Goal: Transaction & Acquisition: Purchase product/service

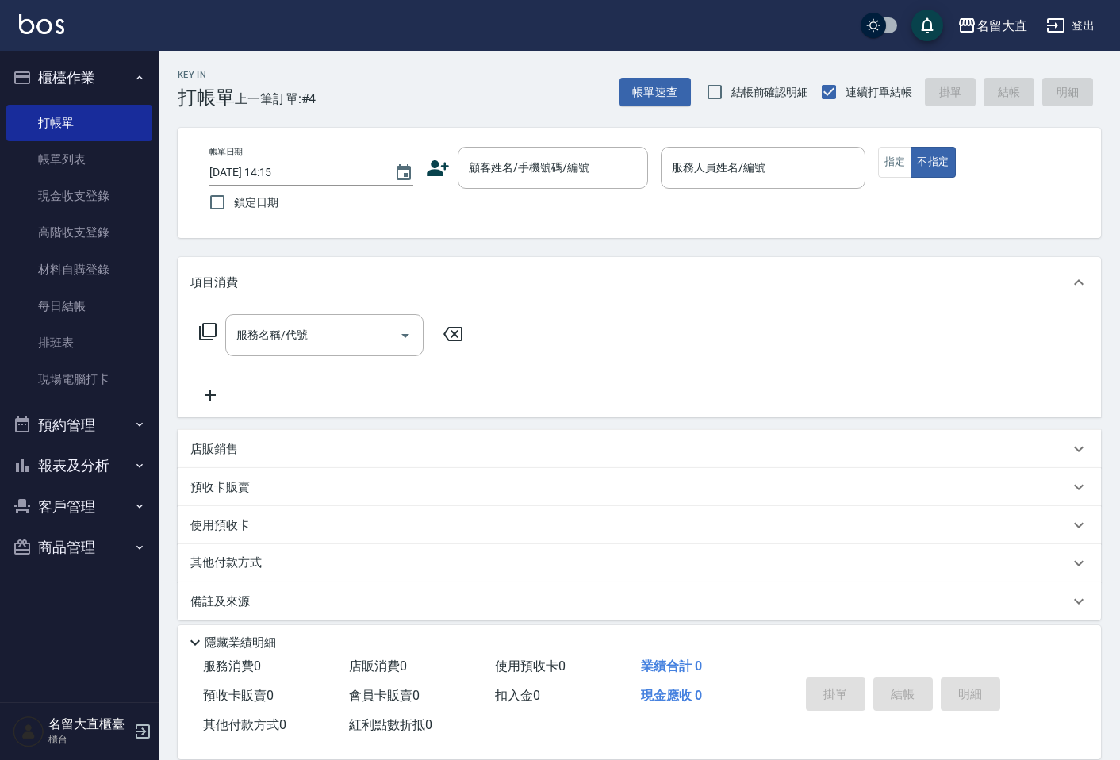
scroll to position [10, 0]
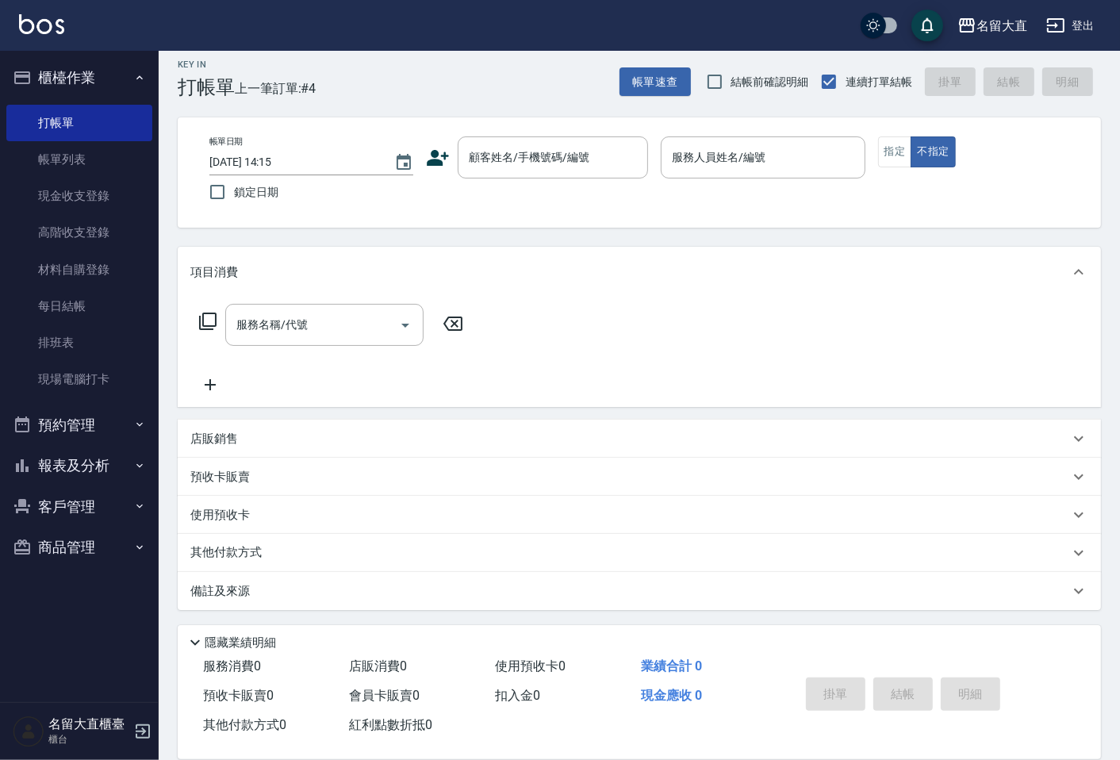
click at [46, 500] on button "客戶管理" at bounding box center [79, 506] width 146 height 41
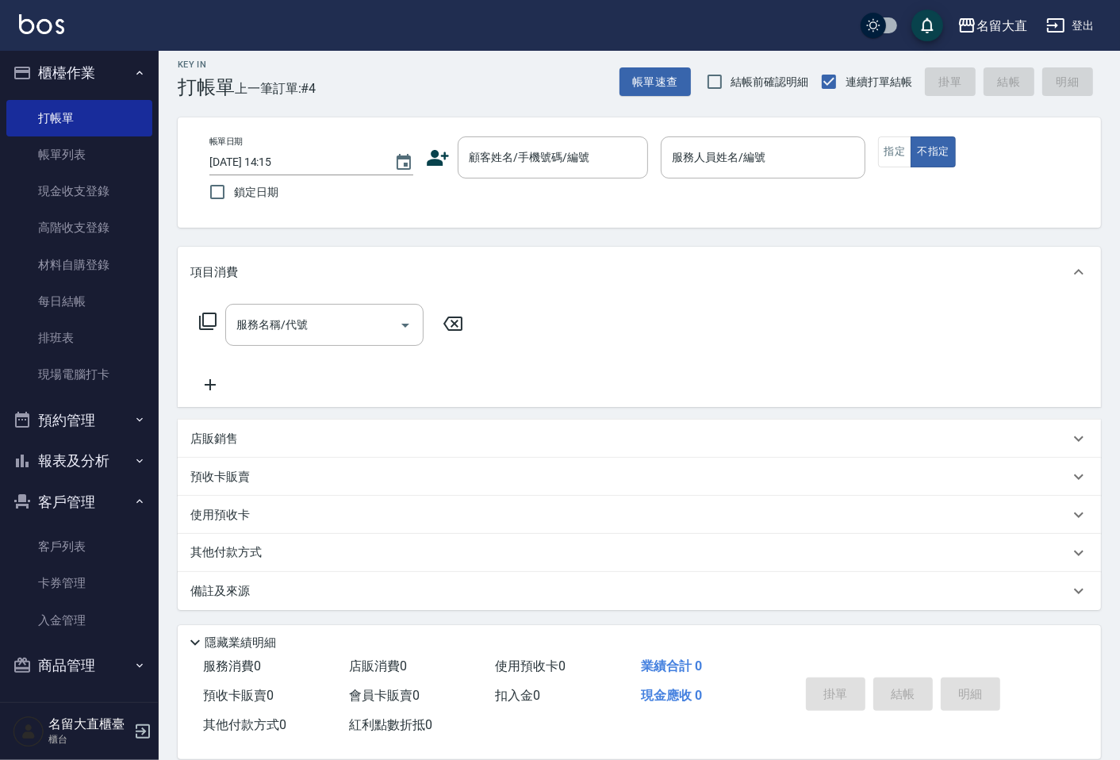
scroll to position [6, 0]
click at [48, 542] on link "客戶列表" at bounding box center [79, 545] width 146 height 36
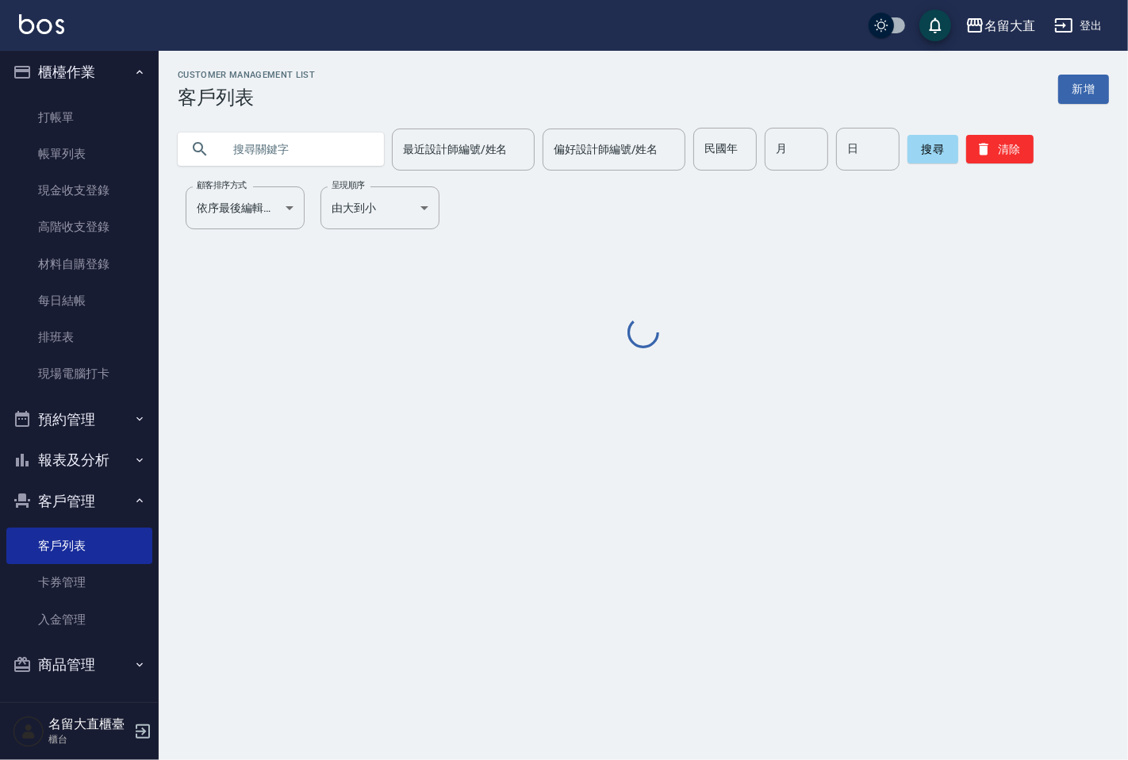
click at [301, 148] on input "text" at bounding box center [296, 149] width 149 height 43
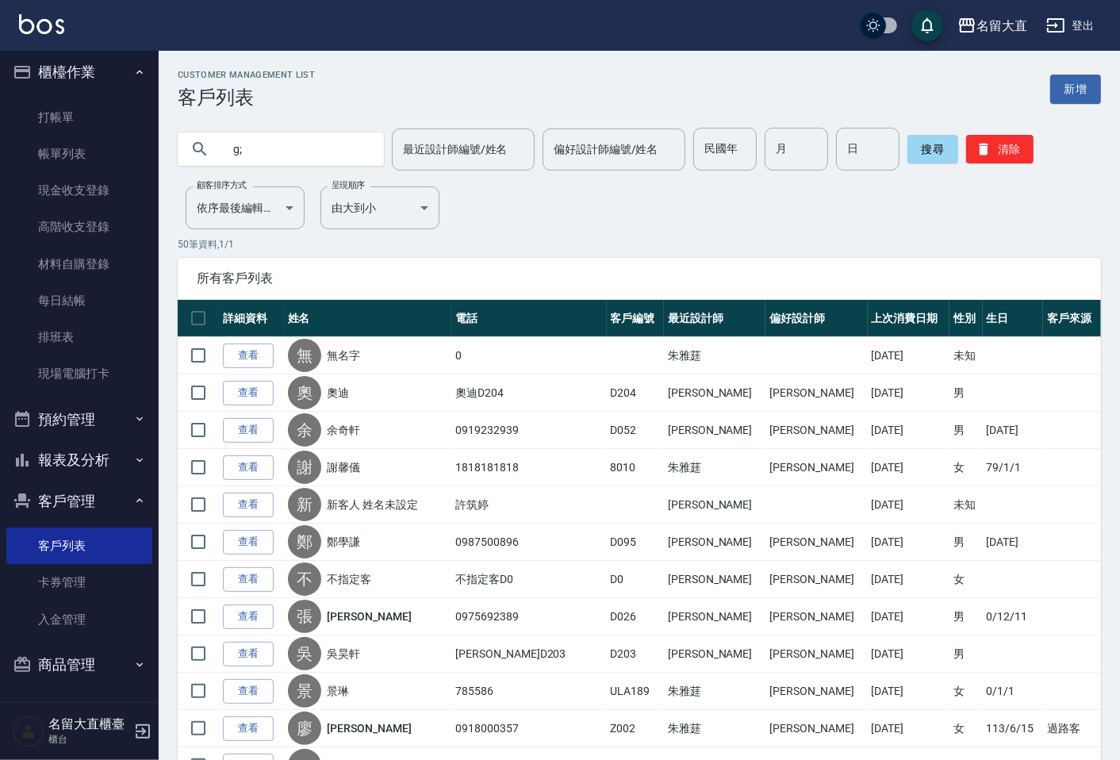
type input "g"
type input "上"
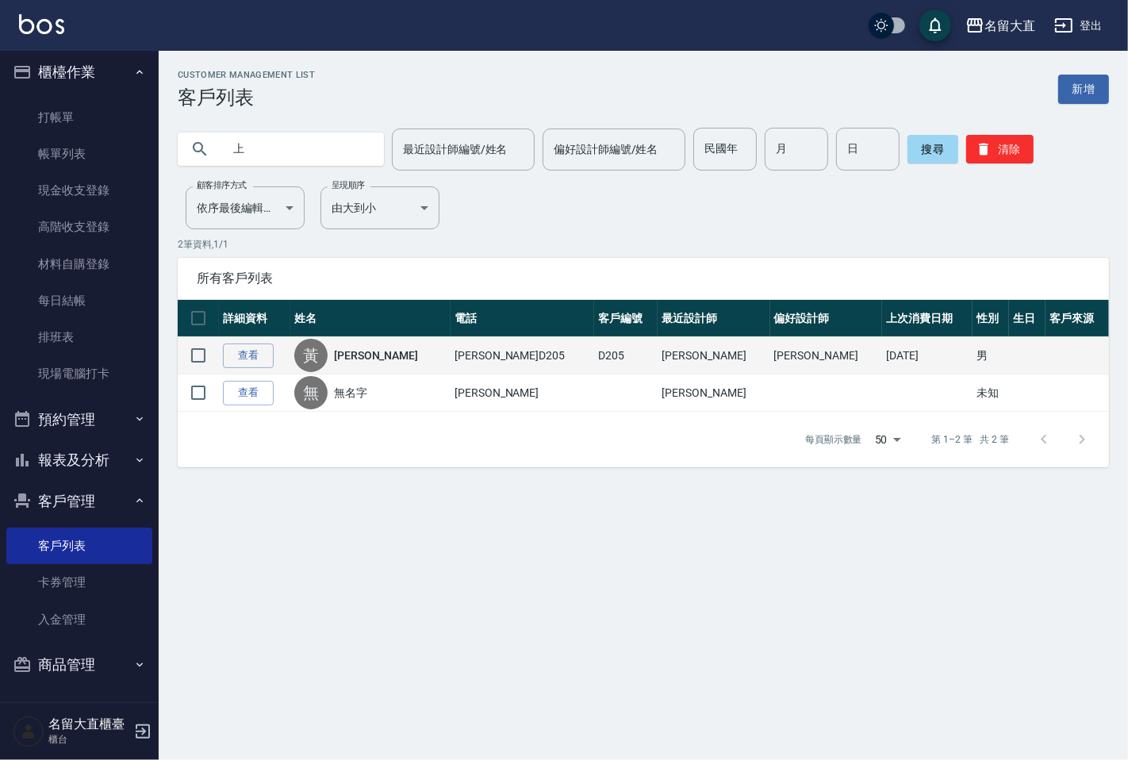
click at [383, 350] on link "[PERSON_NAME]" at bounding box center [376, 355] width 84 height 16
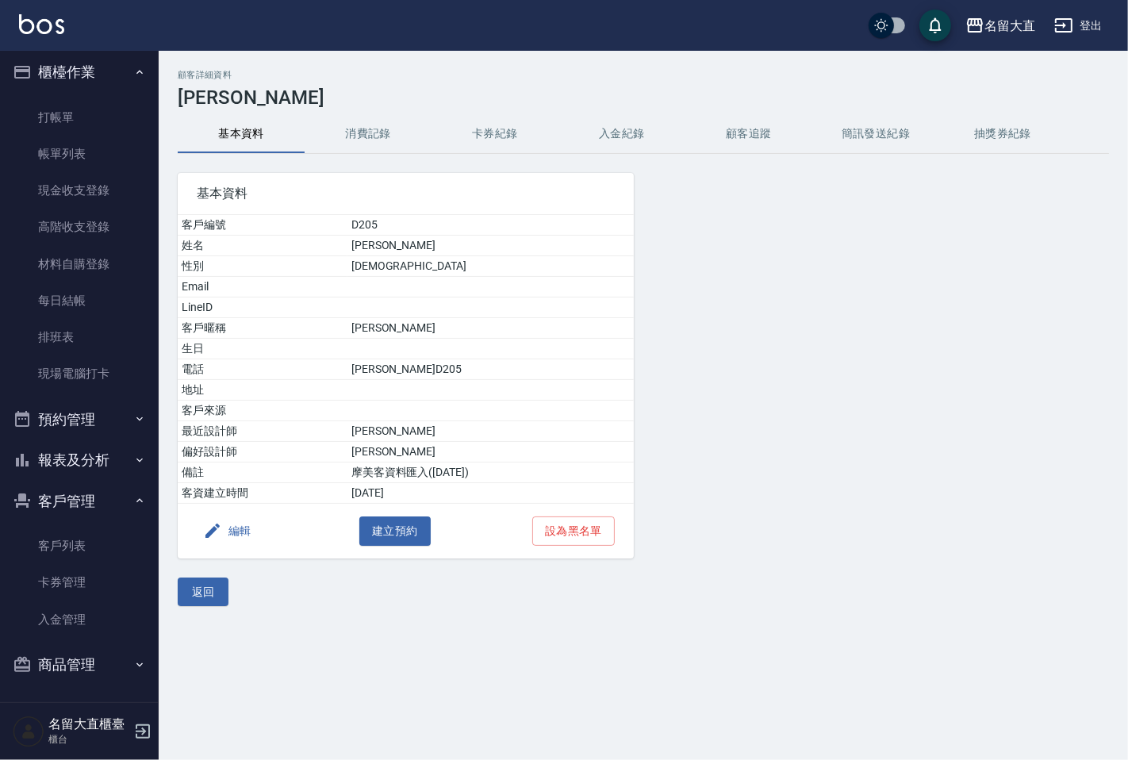
click at [368, 124] on button "消費記錄" at bounding box center [368, 134] width 127 height 38
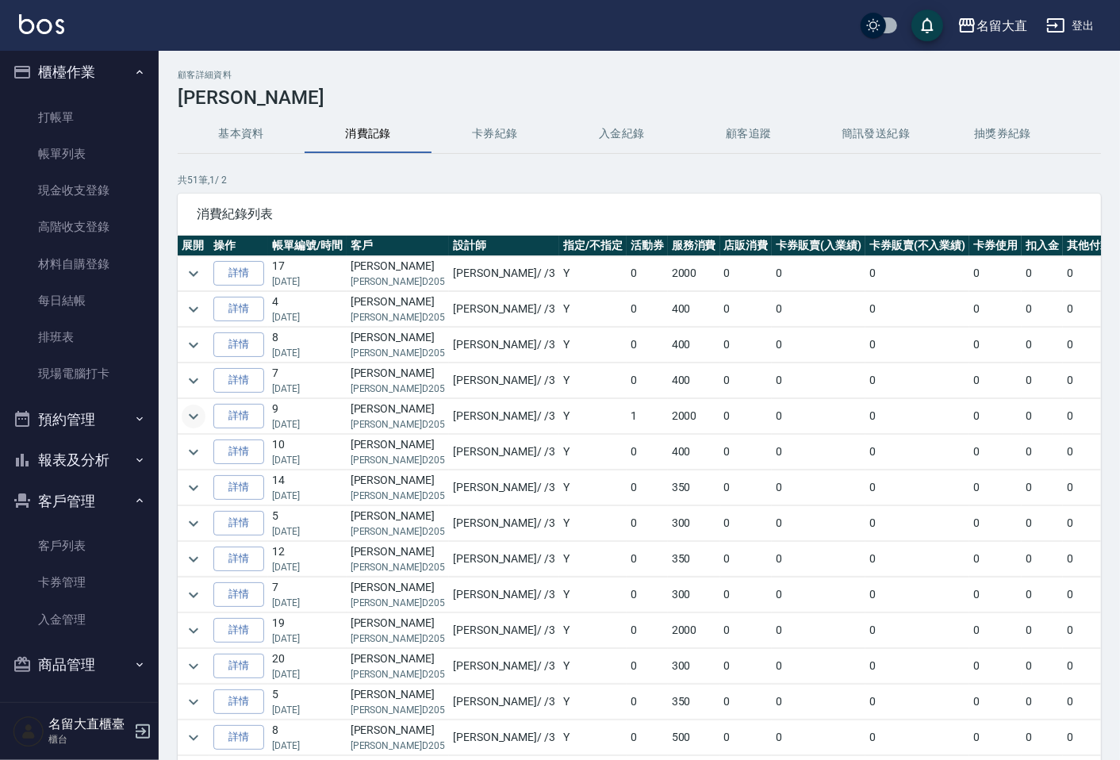
click at [196, 415] on icon "expand row" at bounding box center [194, 416] width 10 height 6
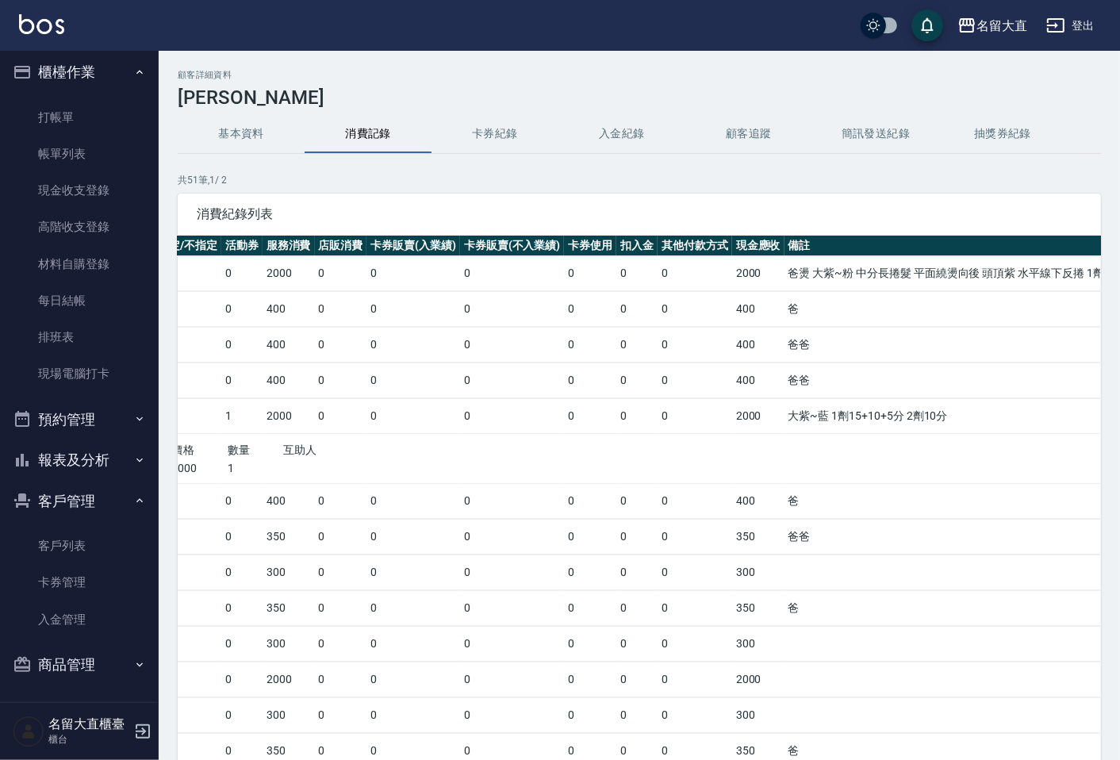
scroll to position [0, 407]
click at [68, 124] on link "打帳單" at bounding box center [79, 117] width 146 height 36
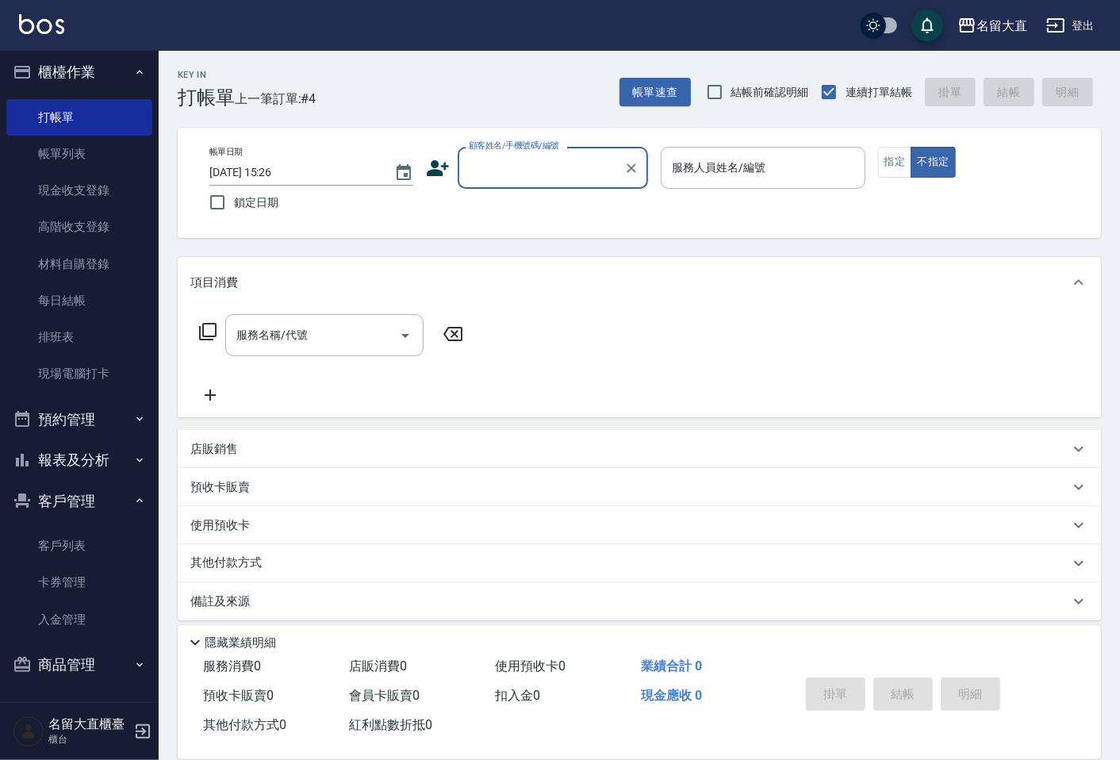
click at [518, 167] on input "顧客姓名/手機號碼/編號" at bounding box center [541, 168] width 152 height 28
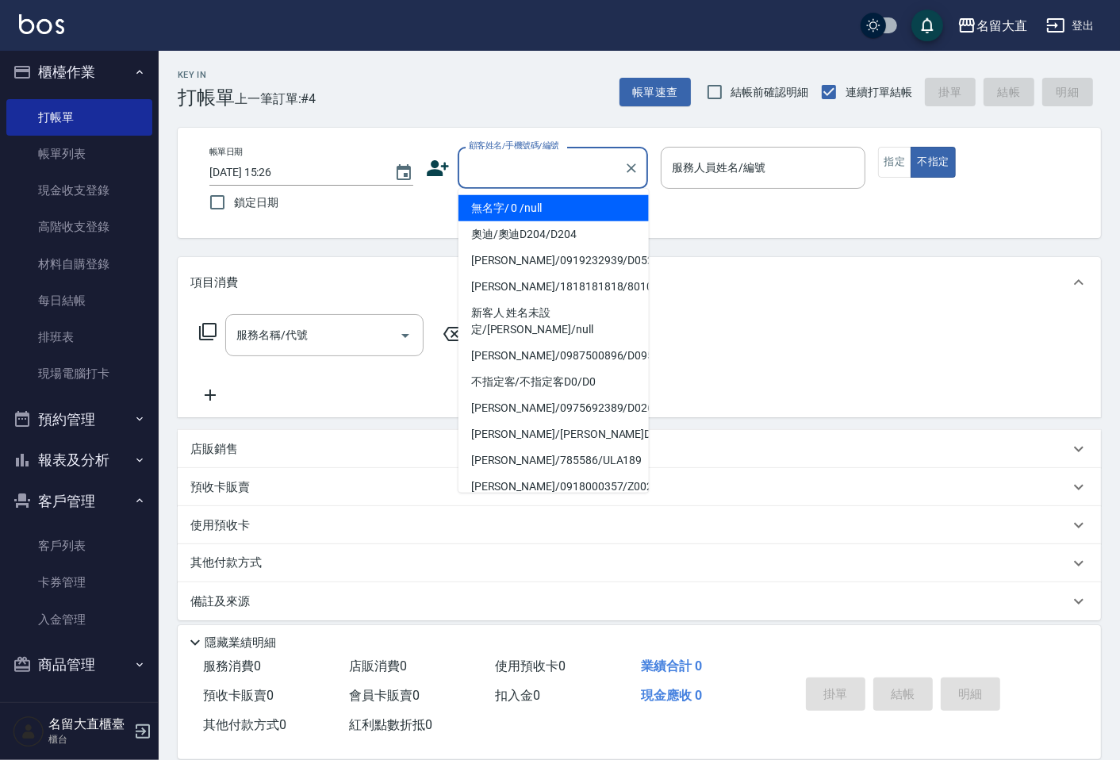
click at [535, 217] on li "無名字/ 0 /null" at bounding box center [553, 208] width 190 height 26
type input "無名字/ 0 /null"
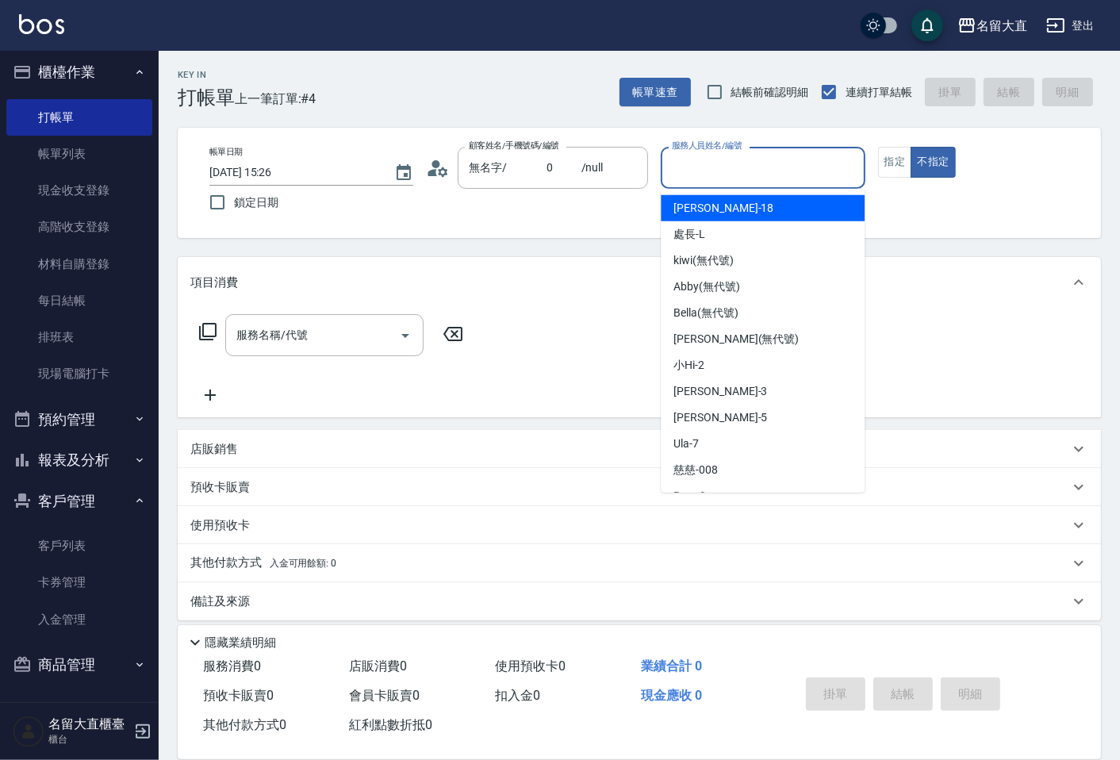
click at [726, 169] on input "服務人員姓名/編號" at bounding box center [763, 168] width 190 height 28
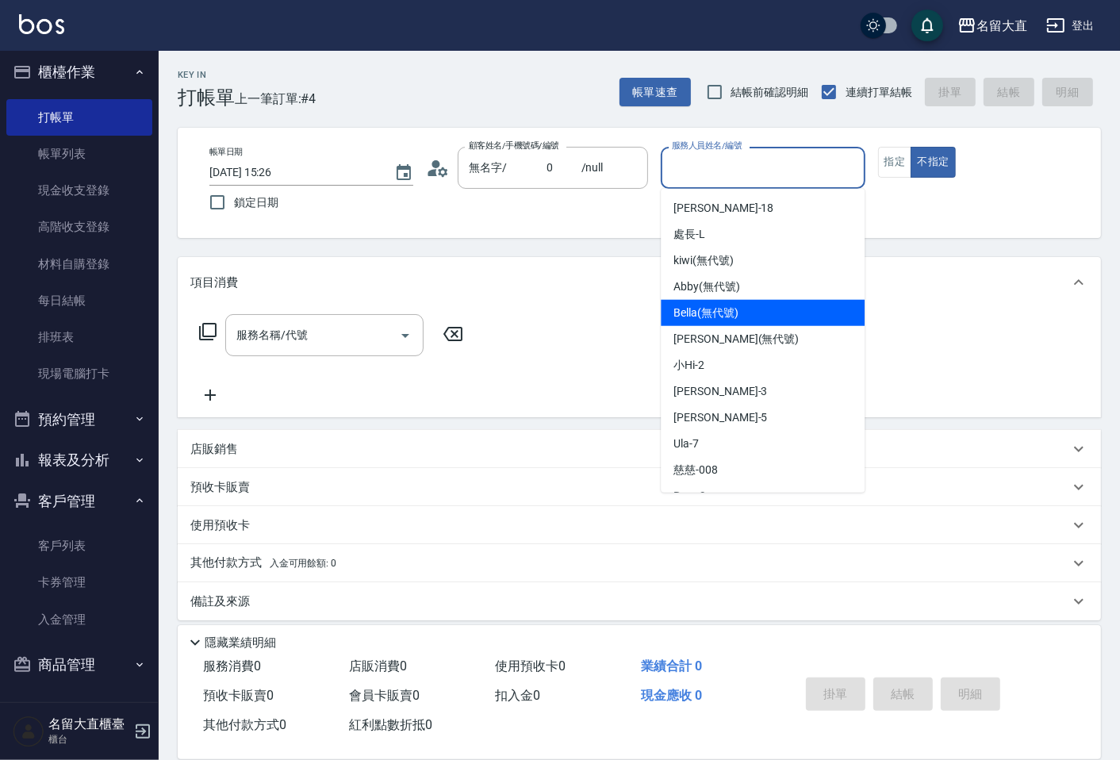
scroll to position [232, 0]
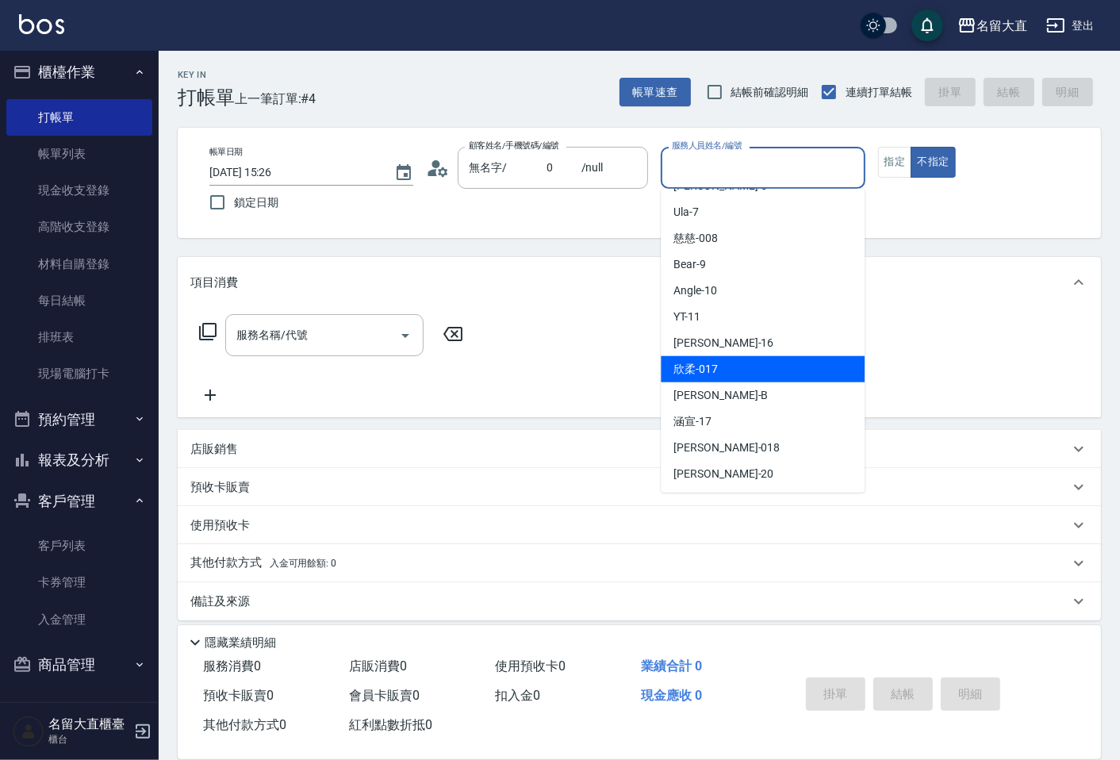
click at [728, 362] on div "欣柔 -017" at bounding box center [763, 369] width 204 height 26
type input "欣柔-017"
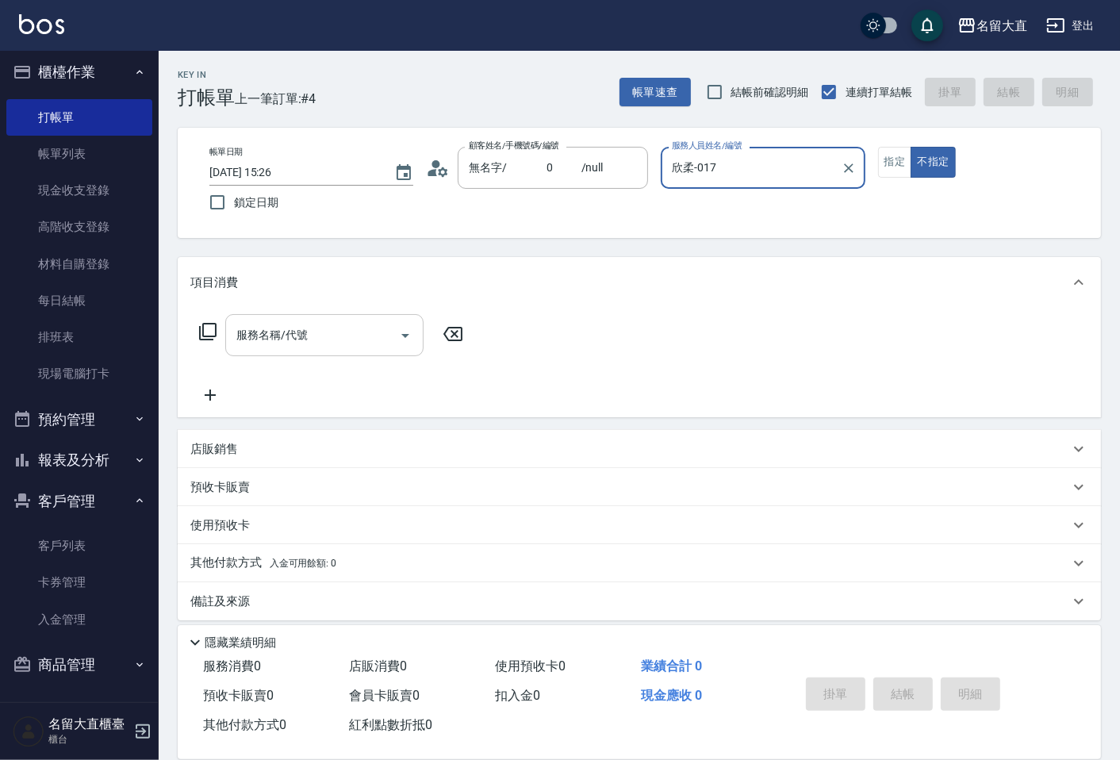
click at [338, 354] on div "服務名稱/代號" at bounding box center [324, 335] width 198 height 42
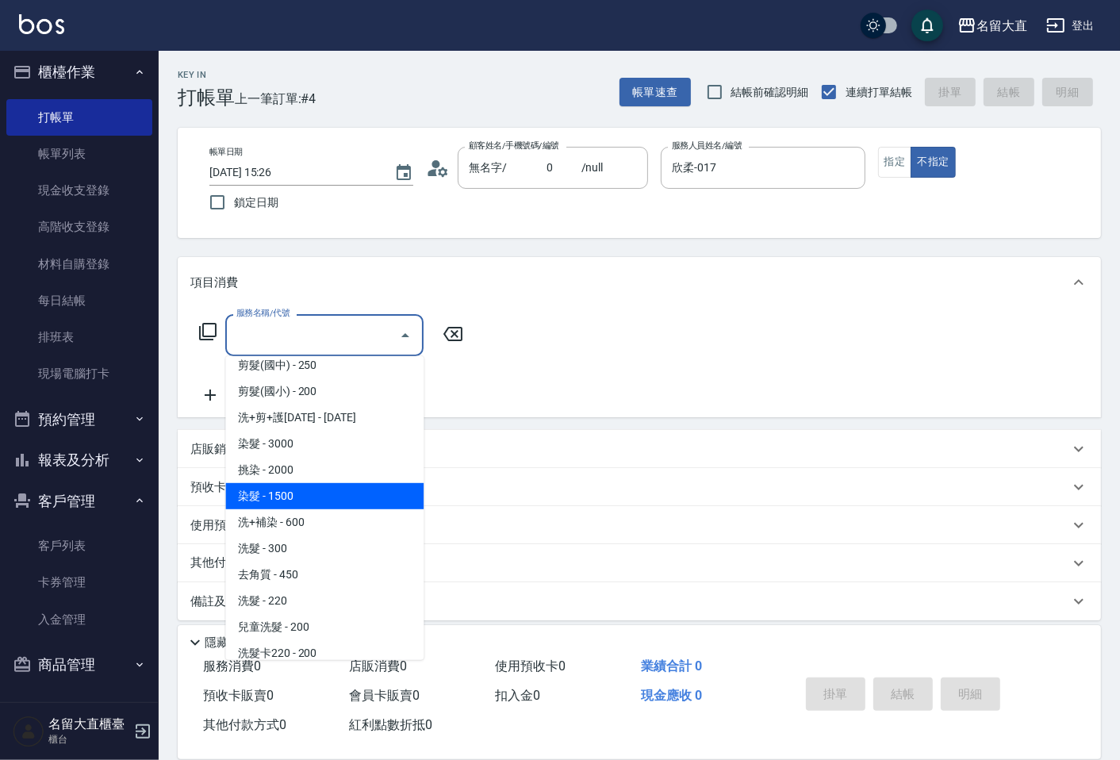
scroll to position [264, 0]
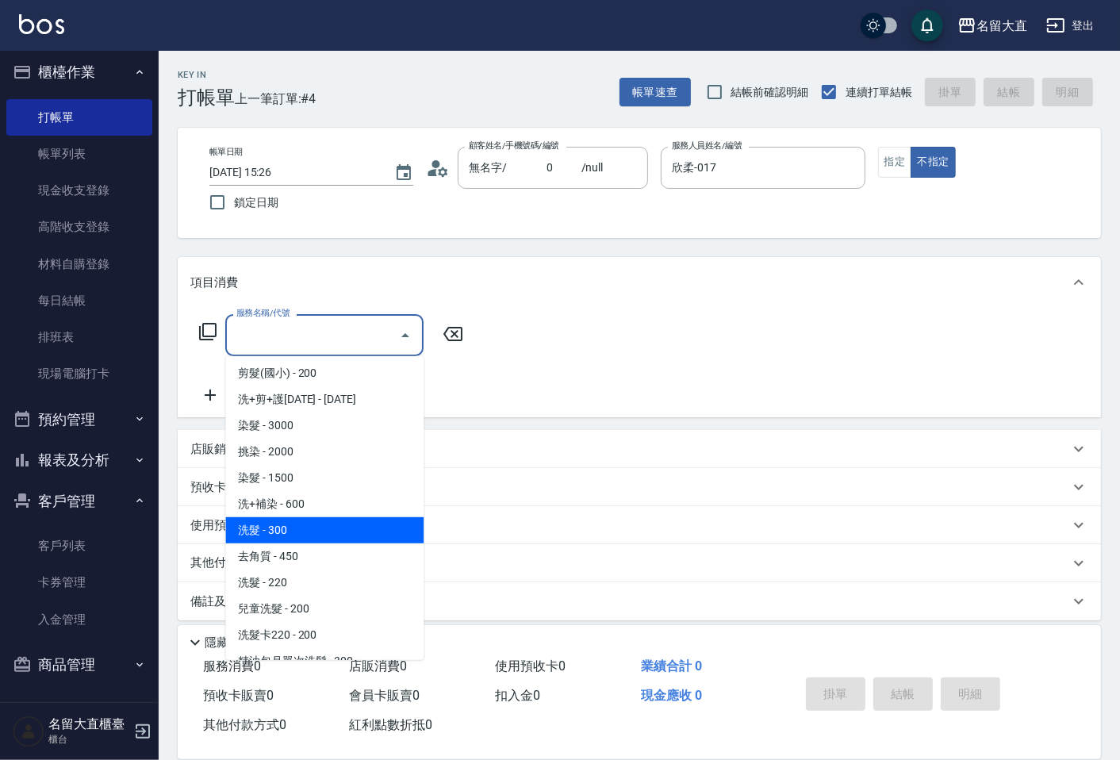
click at [312, 532] on span "洗髮 - 300" at bounding box center [324, 530] width 198 height 26
type input "洗髮(500)"
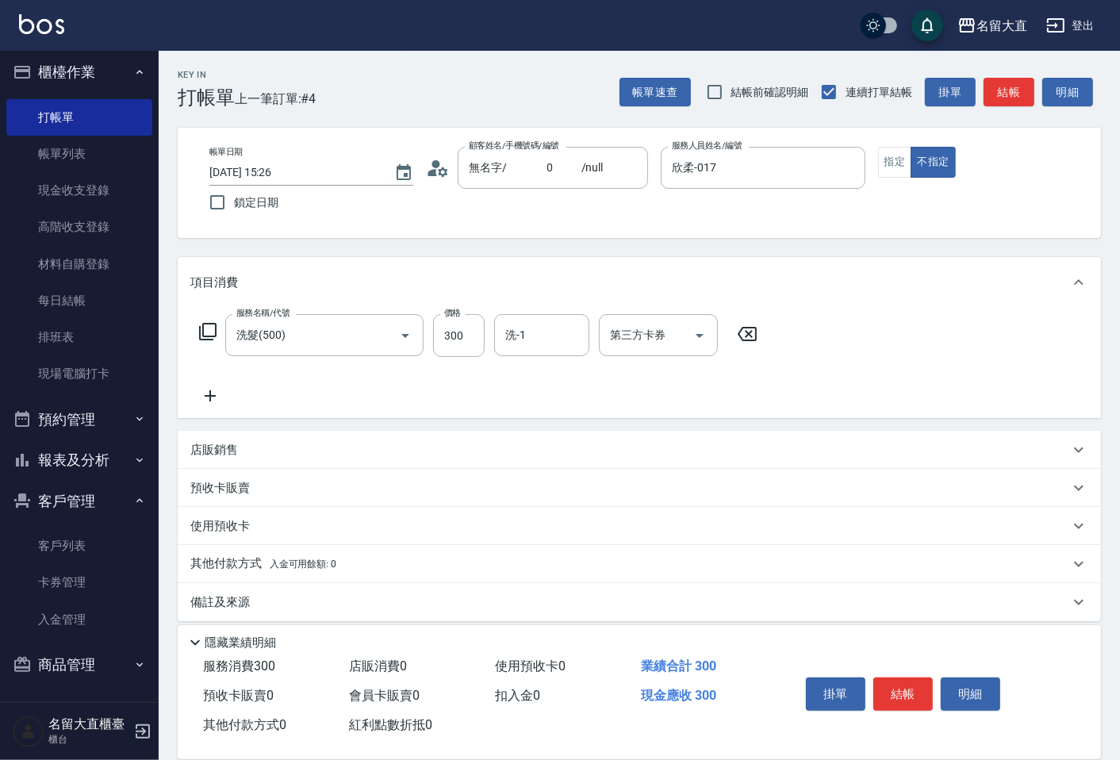
click at [208, 401] on icon at bounding box center [210, 395] width 40 height 19
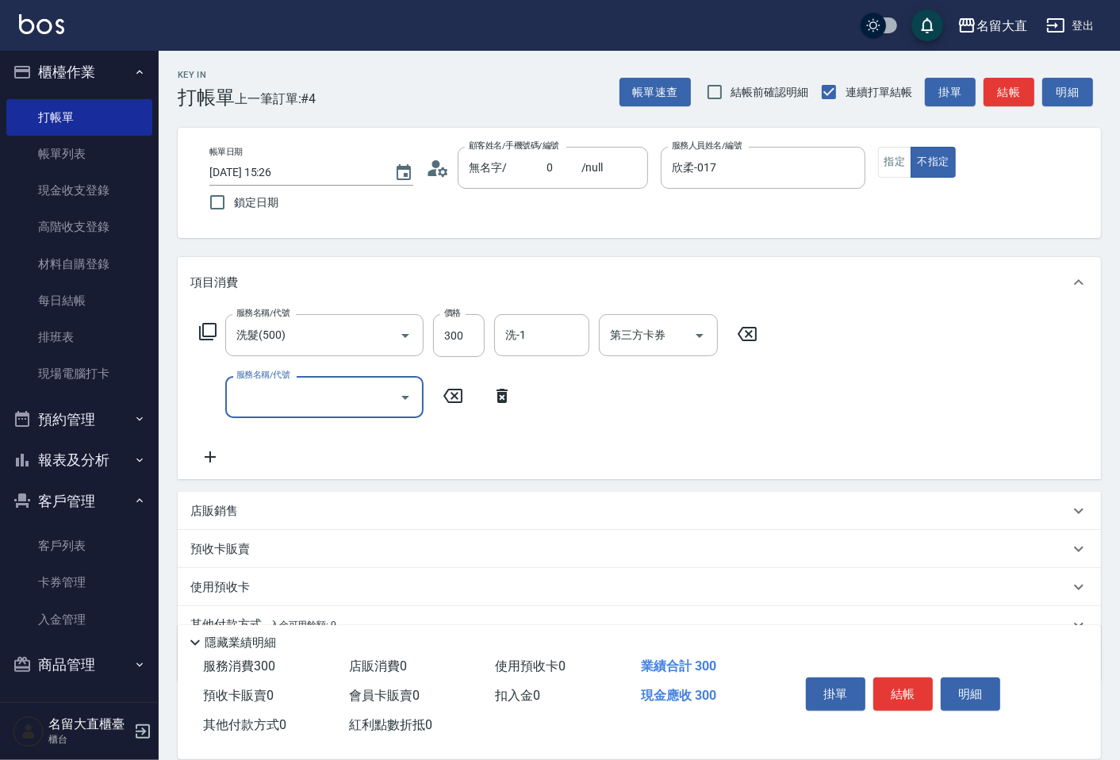
click at [251, 411] on div "服務名稱/代號" at bounding box center [324, 397] width 198 height 42
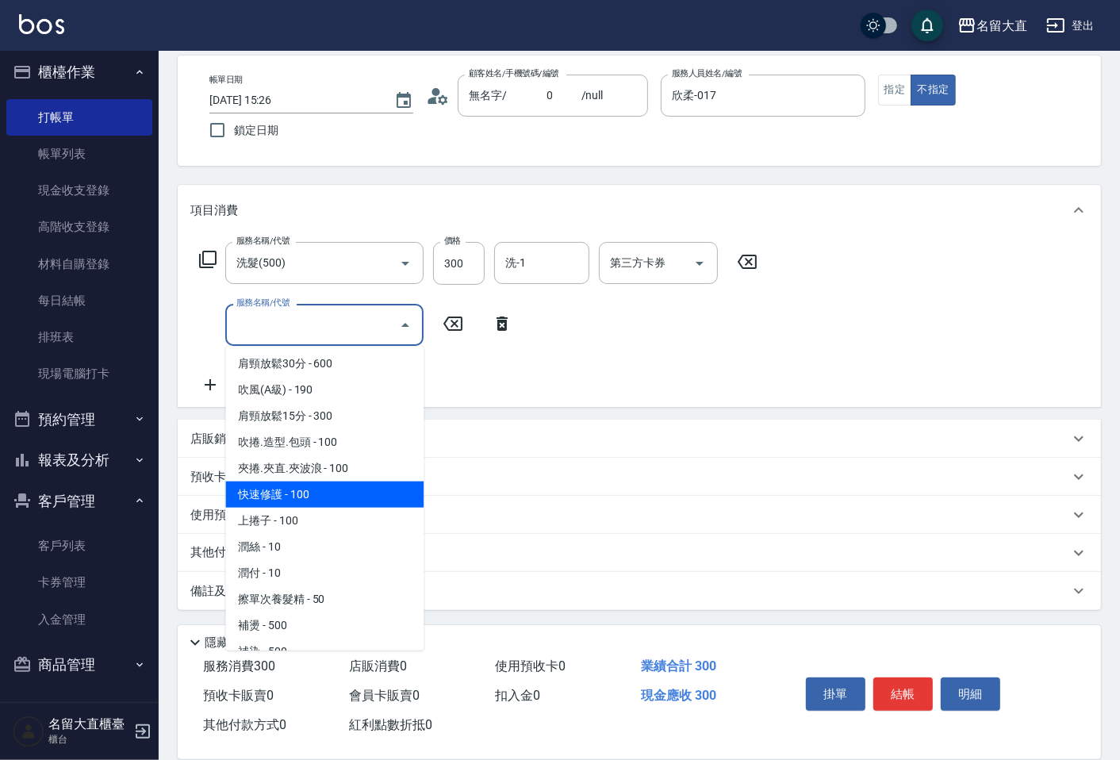
scroll to position [1409, 0]
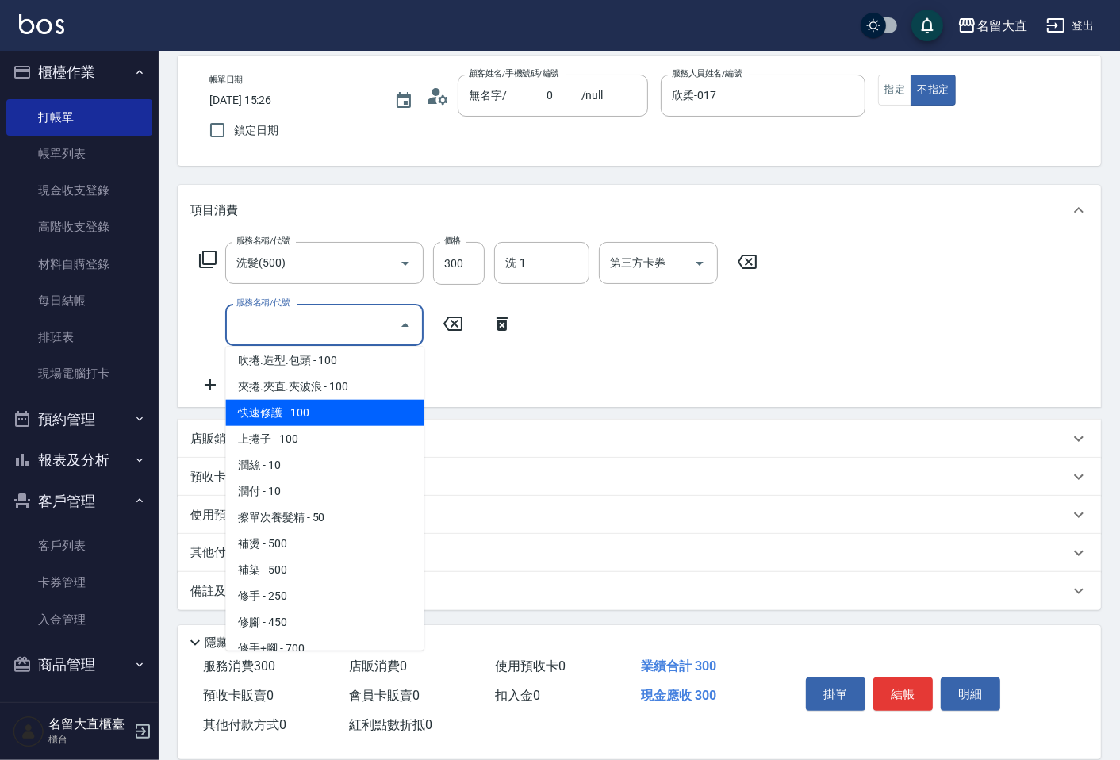
click at [288, 401] on span "快速修護 - 100" at bounding box center [324, 413] width 198 height 26
type input "快速修護(800)"
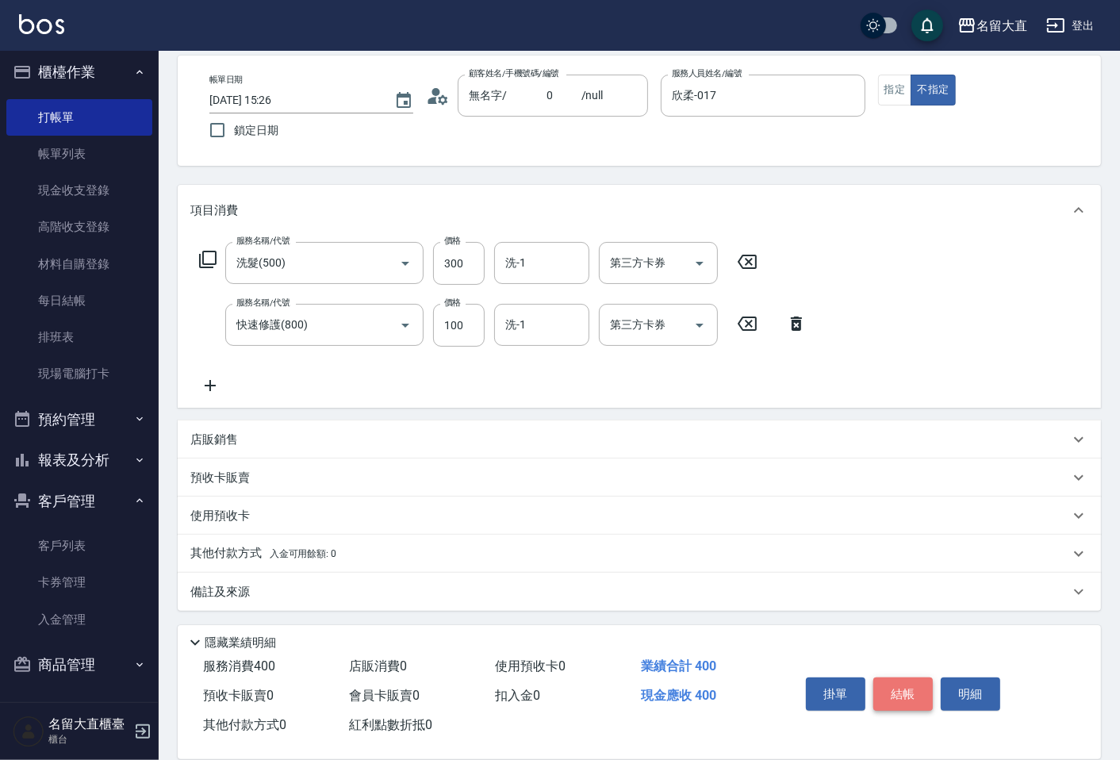
click at [882, 688] on button "結帳" at bounding box center [902, 693] width 59 height 33
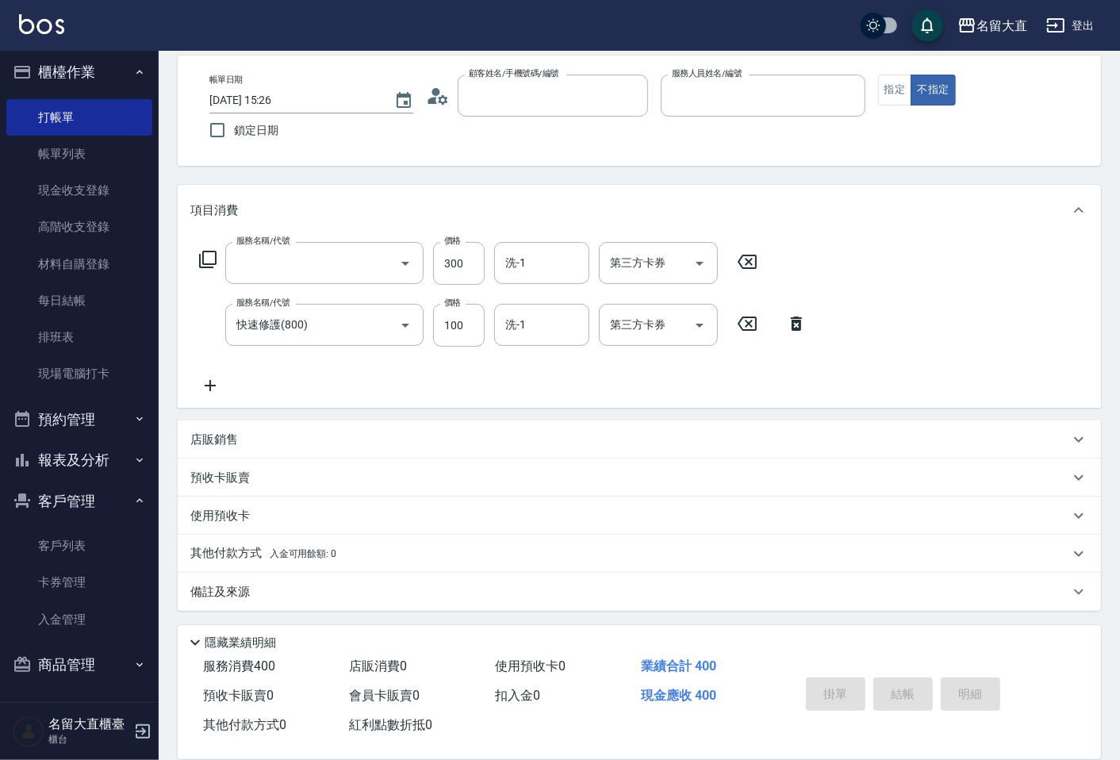
scroll to position [10, 0]
